Goal: Information Seeking & Learning: Learn about a topic

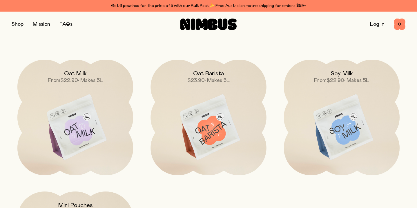
scroll to position [466, 0]
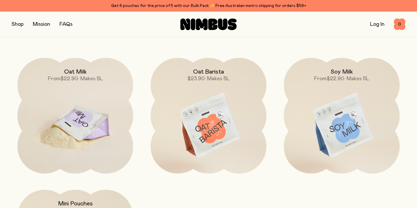
click at [82, 103] on img at bounding box center [75, 126] width 116 height 136
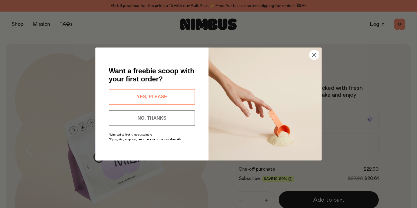
click at [315, 55] on circle "Close dialog" at bounding box center [315, 55] width 10 height 10
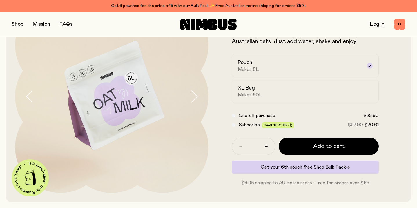
scroll to position [53, 0]
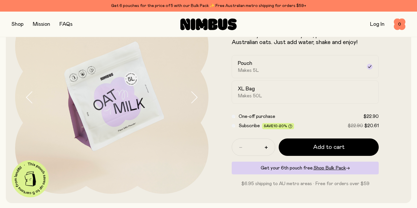
click at [193, 95] on icon "button" at bounding box center [194, 97] width 8 height 12
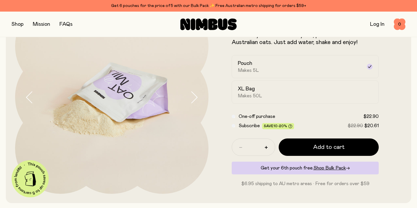
click at [193, 95] on icon "button" at bounding box center [194, 97] width 8 height 12
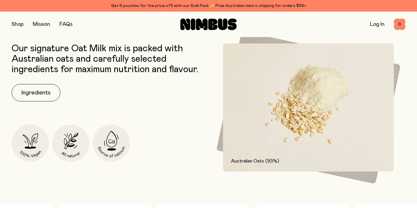
scroll to position [239, 0]
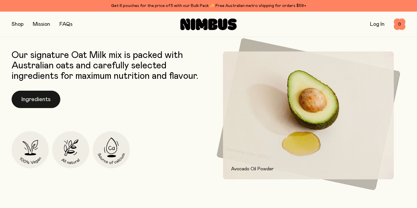
click at [41, 103] on button "Ingredients" at bounding box center [36, 99] width 49 height 17
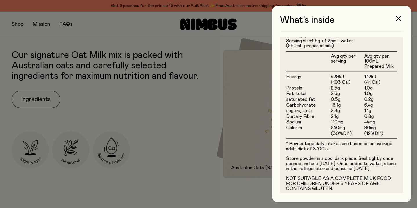
scroll to position [172, 0]
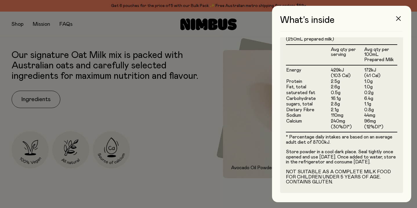
click at [401, 19] on button "button" at bounding box center [399, 19] width 14 height 14
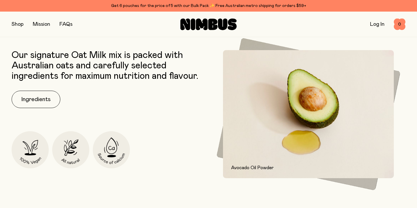
click at [18, 24] on button "button" at bounding box center [18, 24] width 12 height 8
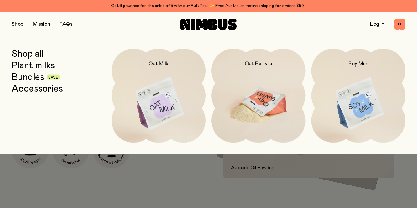
click at [286, 103] on img at bounding box center [259, 104] width 94 height 111
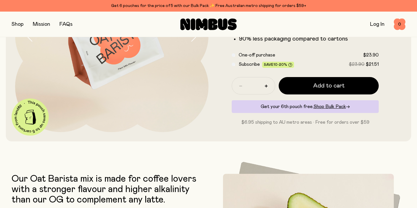
scroll to position [218, 0]
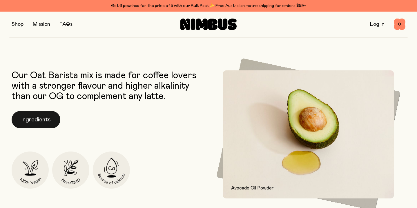
click at [46, 119] on button "Ingredients" at bounding box center [36, 119] width 49 height 17
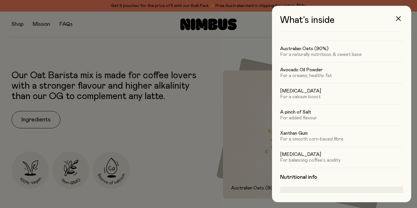
scroll to position [0, 0]
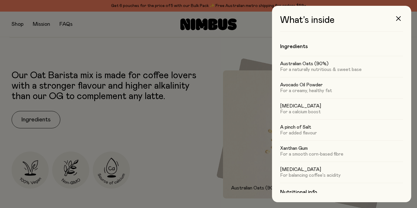
click at [183, 133] on div at bounding box center [208, 104] width 417 height 208
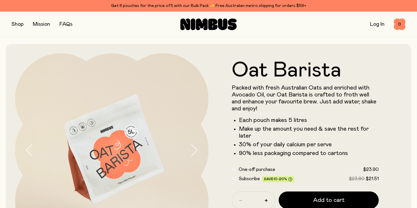
scroll to position [218, 0]
